Goal: Information Seeking & Learning: Learn about a topic

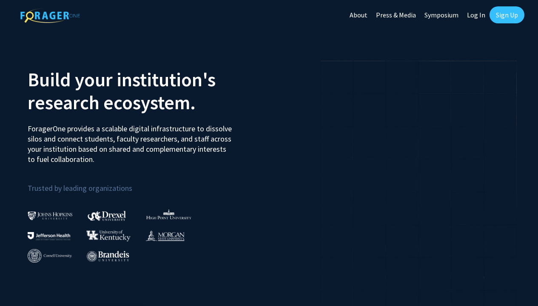
click at [477, 14] on link "Log In" at bounding box center [476, 15] width 27 height 30
select select
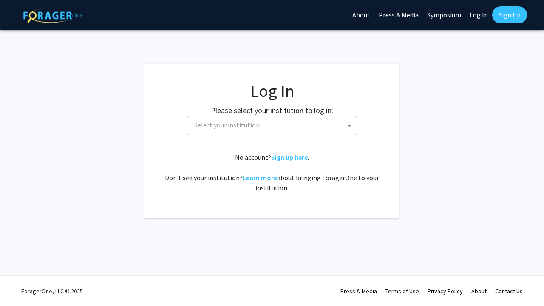
click at [247, 131] on span "Select your institution" at bounding box center [274, 125] width 166 height 17
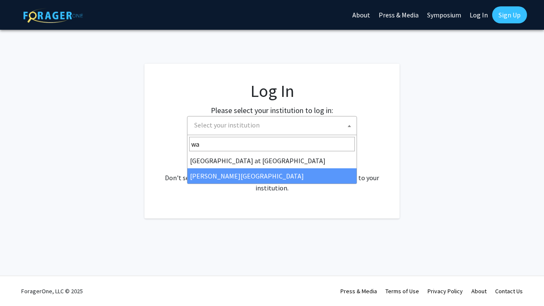
type input "wa"
select select "21"
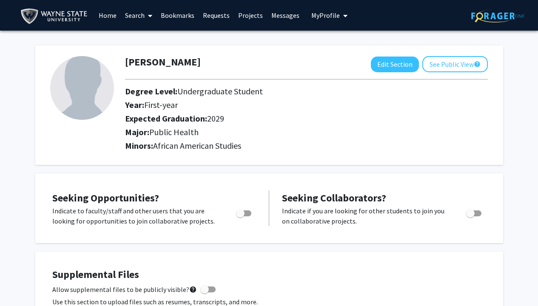
click at [114, 14] on link "Home" at bounding box center [107, 15] width 26 height 30
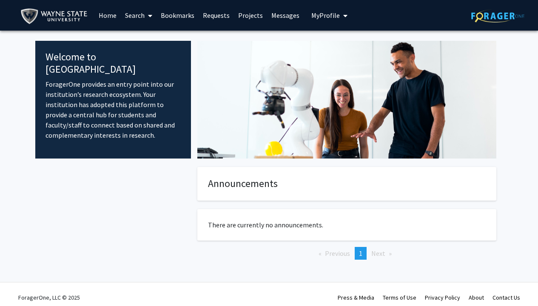
click at [137, 14] on link "Search" at bounding box center [139, 15] width 36 height 30
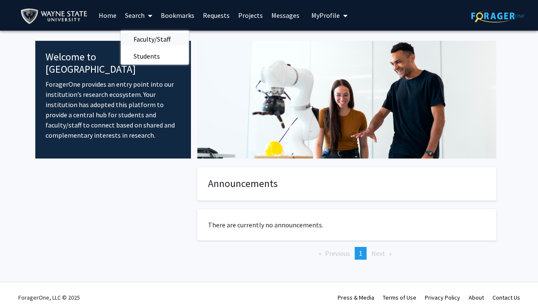
click at [142, 39] on span "Faculty/Staff" at bounding box center [152, 39] width 63 height 17
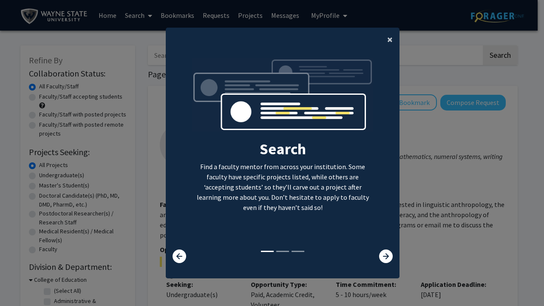
click at [383, 34] on button "×" at bounding box center [390, 40] width 19 height 24
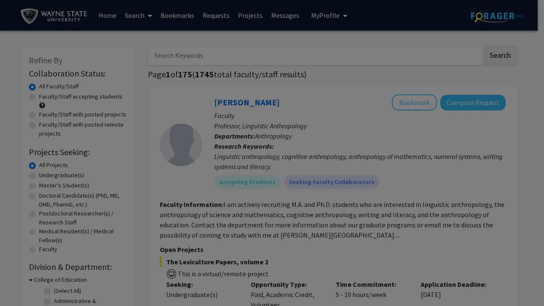
click at [381, 36] on div "Search Find a faculty mentor from across your institution. Some faculty have sp…" at bounding box center [282, 83] width 233 height 191
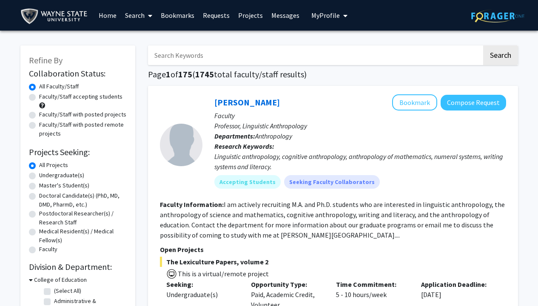
click at [39, 176] on label "Undergraduate(s)" at bounding box center [61, 175] width 45 height 9
click at [39, 176] on input "Undergraduate(s)" at bounding box center [42, 174] width 6 height 6
radio input "true"
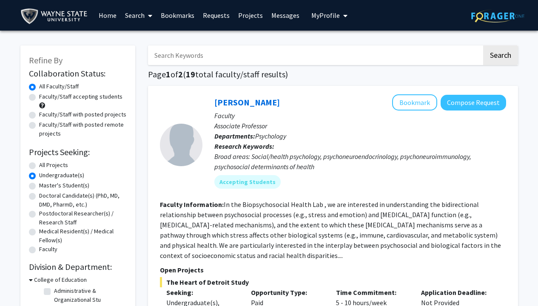
click at [32, 102] on div "Faculty/Staff accepting students" at bounding box center [78, 101] width 98 height 18
click at [39, 99] on label "Faculty/Staff accepting students" at bounding box center [80, 96] width 83 height 9
click at [39, 98] on input "Faculty/Staff accepting students" at bounding box center [42, 95] width 6 height 6
radio input "true"
click at [21, 104] on div "Refine By Collaboration Status: Collaboration Status All Faculty/Staff Collabor…" at bounding box center [77, 207] width 115 height 323
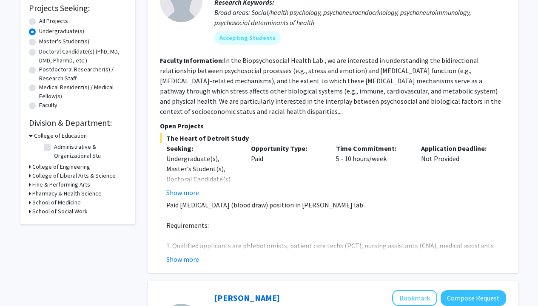
scroll to position [145, 0]
click at [27, 178] on div "Refine By Collaboration Status: Collaboration Status All Faculty/Staff Collabor…" at bounding box center [77, 62] width 115 height 323
click at [32, 137] on div "College of Education" at bounding box center [78, 135] width 98 height 9
click at [28, 137] on div "Refine By Collaboration Status: Collaboration Status All Faculty/Staff Collabor…" at bounding box center [77, 62] width 115 height 323
click at [33, 137] on div "College of Education" at bounding box center [78, 135] width 98 height 9
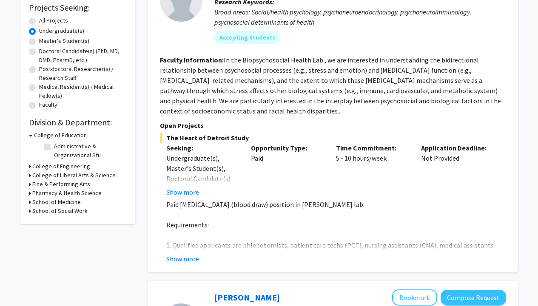
click at [46, 137] on h3 "College of Education" at bounding box center [60, 135] width 53 height 9
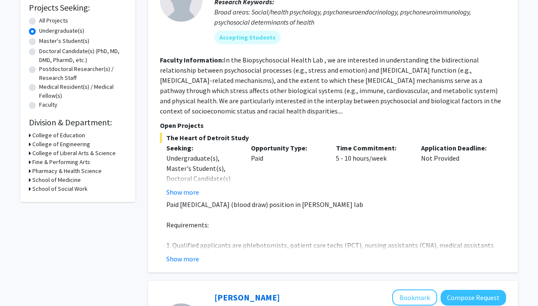
click at [29, 154] on icon at bounding box center [30, 153] width 2 height 9
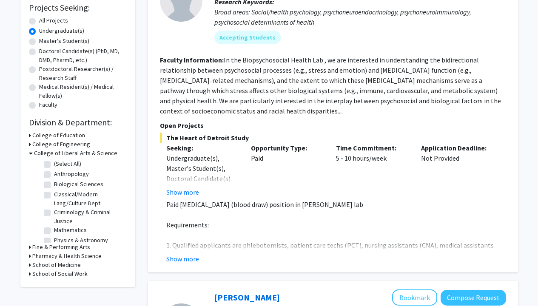
scroll to position [0, 0]
click at [29, 151] on icon at bounding box center [31, 153] width 4 height 9
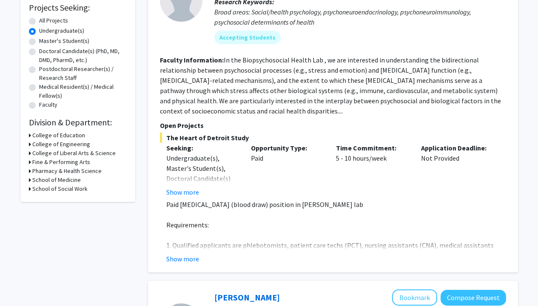
click at [33, 181] on h3 "School of Medicine" at bounding box center [56, 180] width 48 height 9
click at [33, 181] on div "School of Medicine" at bounding box center [78, 180] width 98 height 9
click at [48, 179] on h3 "School of Medicine" at bounding box center [58, 180] width 48 height 9
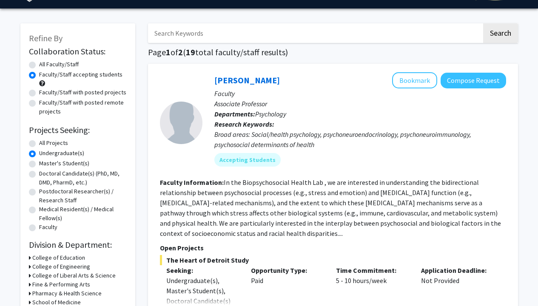
scroll to position [16, 0]
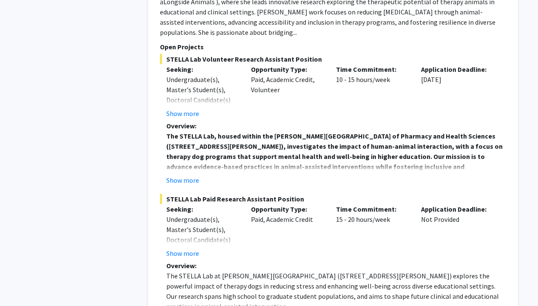
scroll to position [2300, 0]
